Goal: Book appointment/travel/reservation

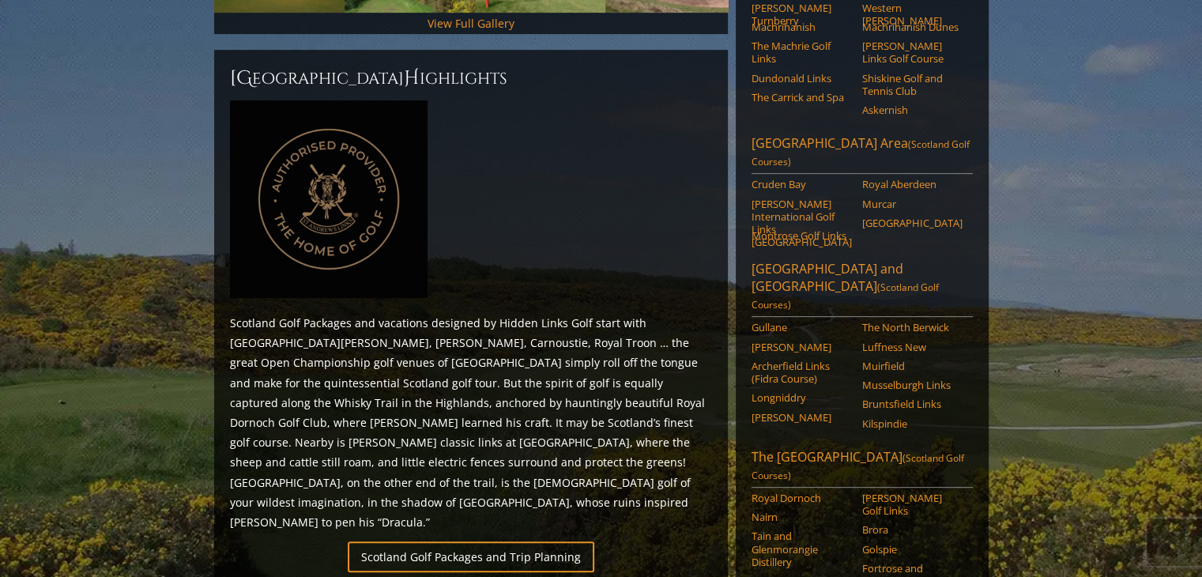
scroll to position [871, 0]
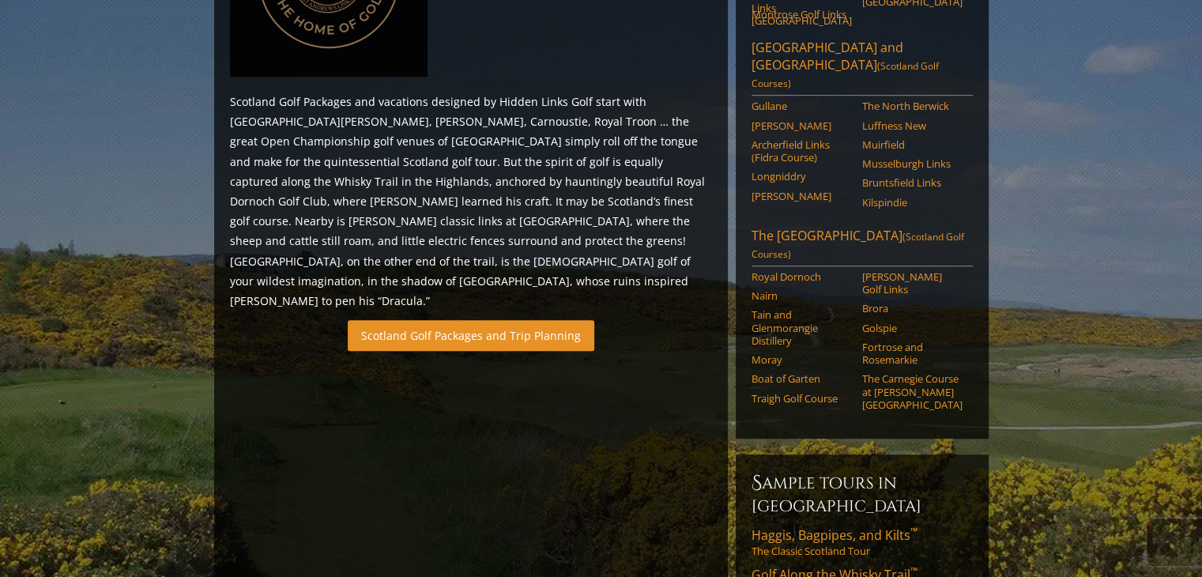
click at [405, 320] on link "Scotland Golf Packages and Trip Planning" at bounding box center [471, 335] width 247 height 31
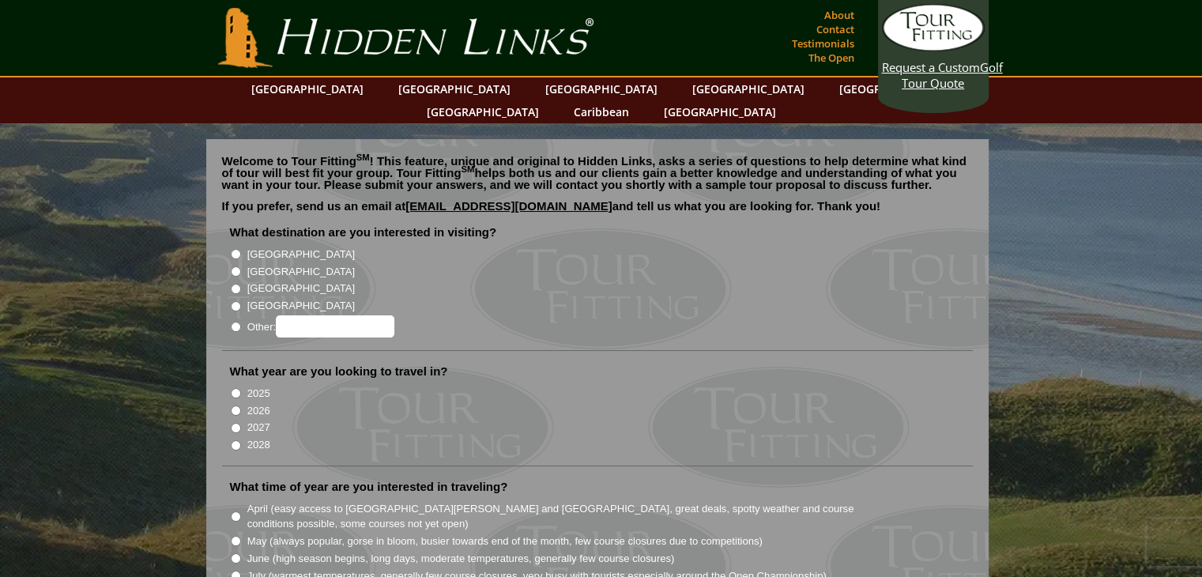
click at [231, 266] on input "[GEOGRAPHIC_DATA]" at bounding box center [236, 271] width 10 height 10
radio input "true"
click at [235, 405] on input "2026" at bounding box center [236, 410] width 10 height 10
radio input "true"
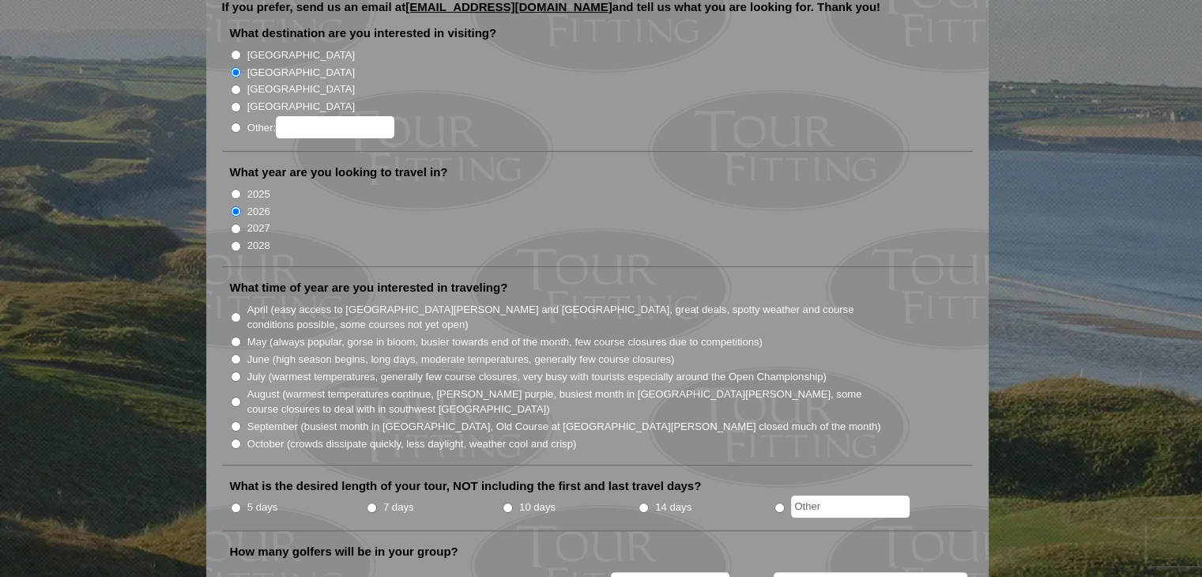
scroll to position [248, 0]
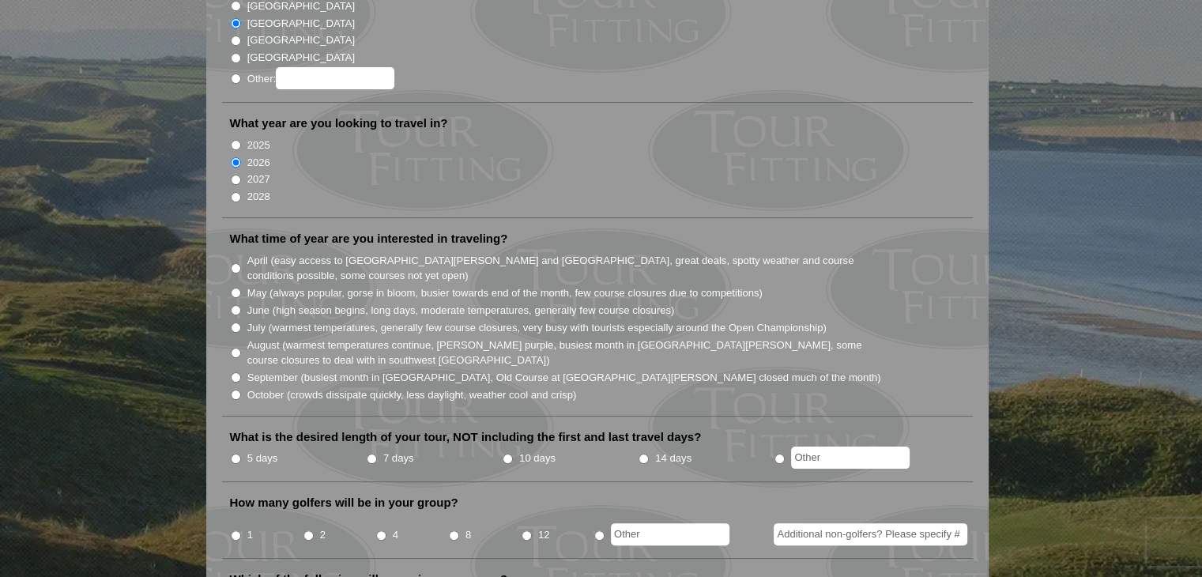
click at [236, 288] on input "May (always popular, gorse in bloom, busier towards end of the month, few cours…" at bounding box center [236, 293] width 10 height 10
radio input "true"
click at [228, 431] on li "What is the desired length of your tour, NOT including the first and last trave…" at bounding box center [597, 455] width 751 height 53
click at [231, 454] on input "5 days" at bounding box center [236, 459] width 10 height 10
radio input "true"
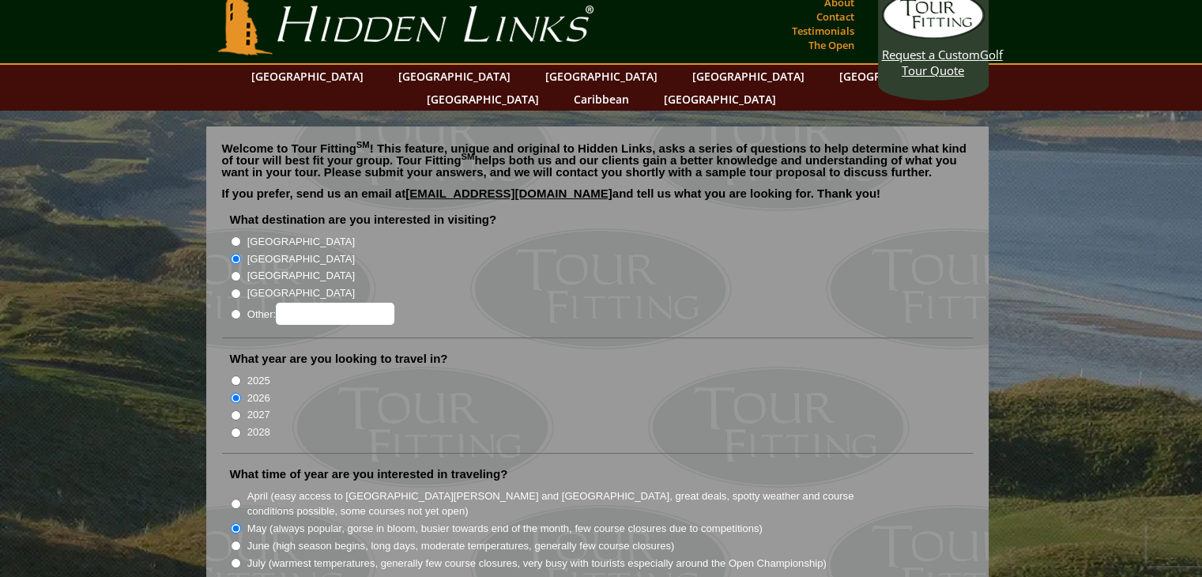
scroll to position [0, 0]
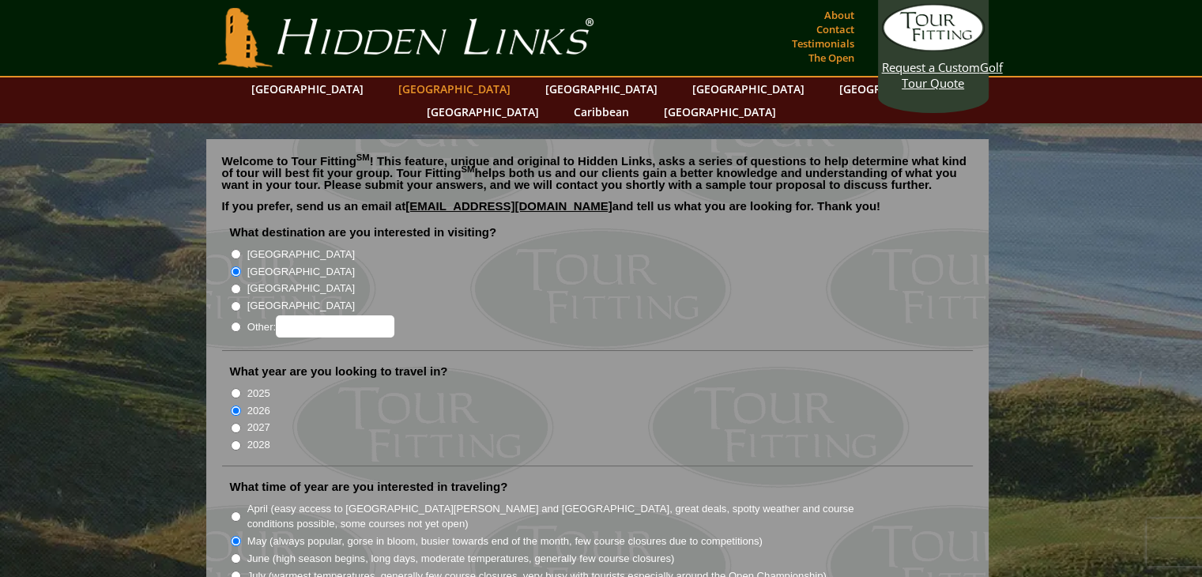
click at [423, 89] on link "[GEOGRAPHIC_DATA]" at bounding box center [454, 88] width 128 height 23
